Goal: Browse casually

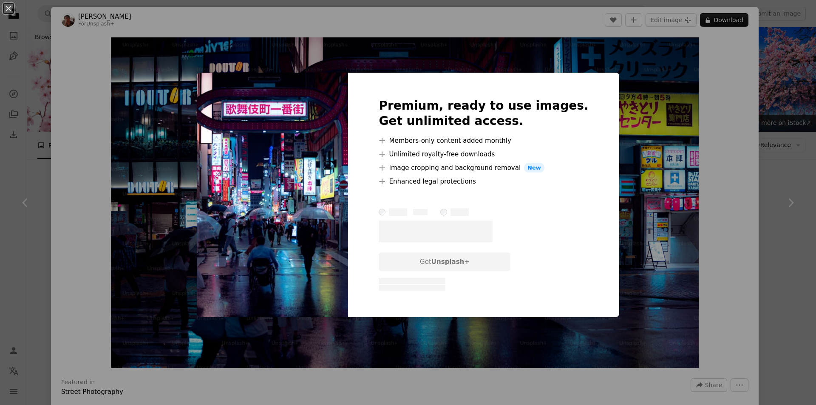
scroll to position [510, 0]
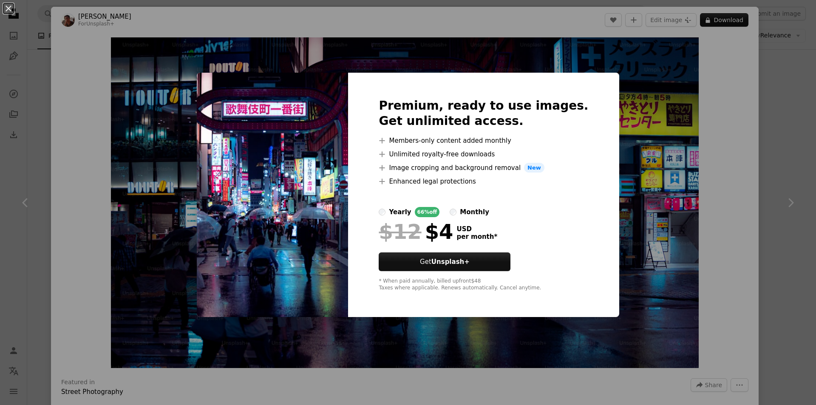
click at [621, 97] on div "An X shape Premium, ready to use images. Get unlimited access. A plus sign Memb…" at bounding box center [408, 202] width 816 height 405
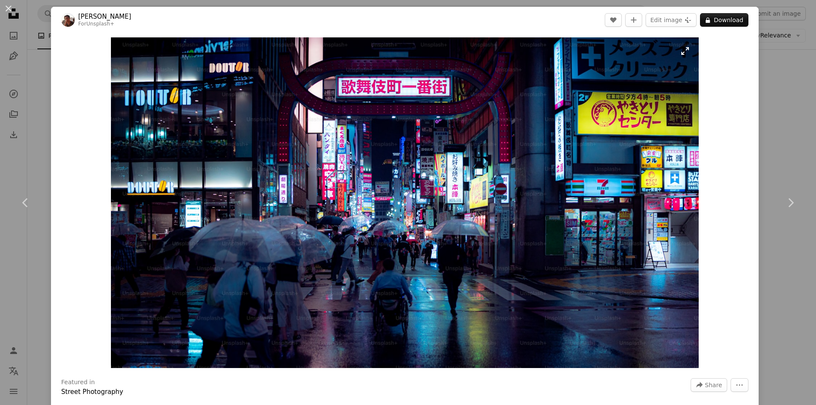
click at [589, 165] on img "Zoom in on this image" at bounding box center [405, 202] width 588 height 331
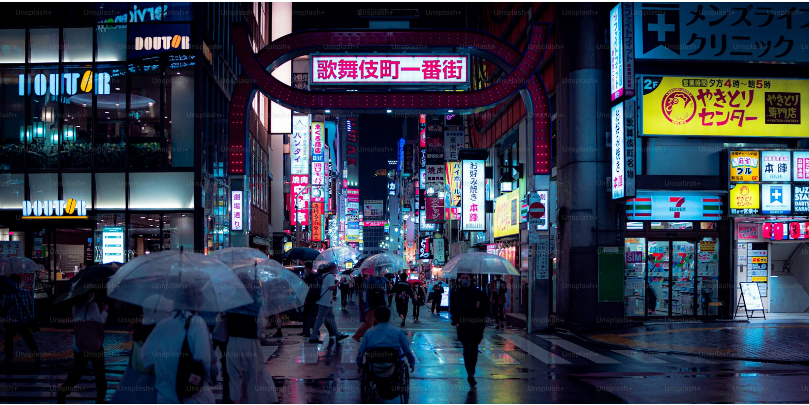
scroll to position [24, 0]
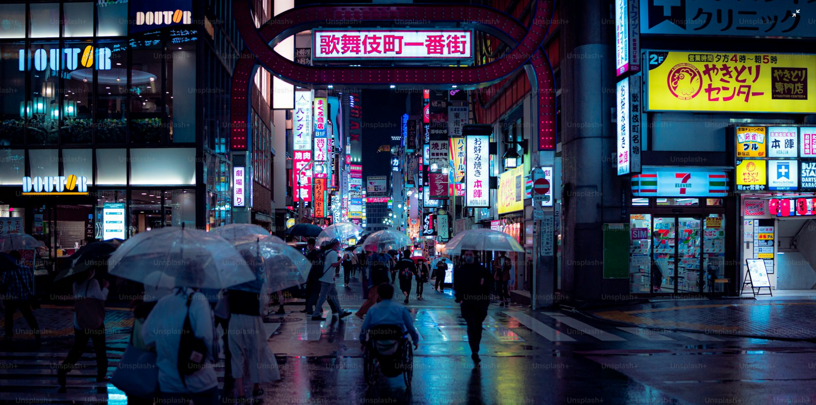
click at [792, 20] on img "Zoom out on this image" at bounding box center [408, 205] width 817 height 459
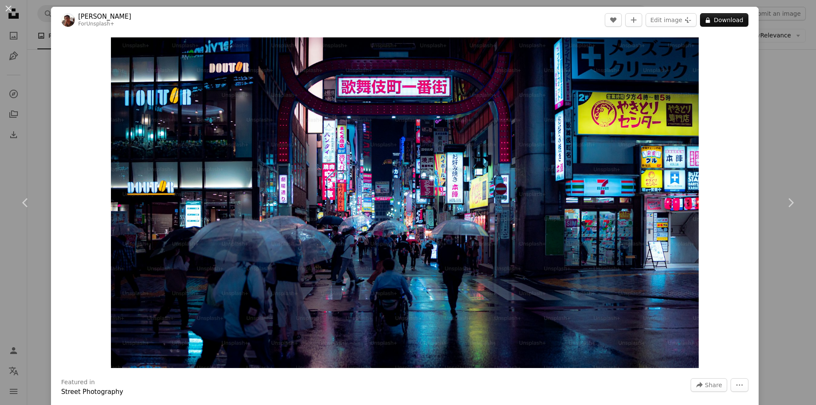
click at [88, 145] on div "Zoom in" at bounding box center [404, 202] width 707 height 339
click at [756, 87] on div "An X shape Chevron left Chevron right [PERSON_NAME] For Unsplash+ A heart A plu…" at bounding box center [408, 202] width 816 height 405
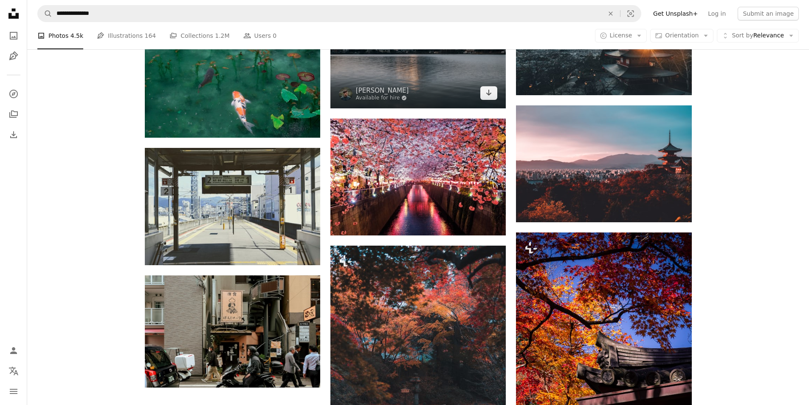
scroll to position [722, 0]
